Goal: Navigation & Orientation: Find specific page/section

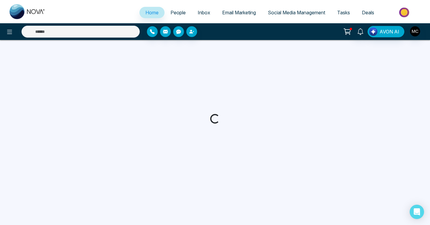
select select "*"
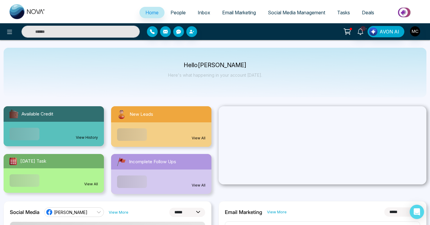
click at [178, 15] on span "People" at bounding box center [178, 13] width 15 height 6
